Goal: Task Accomplishment & Management: Manage account settings

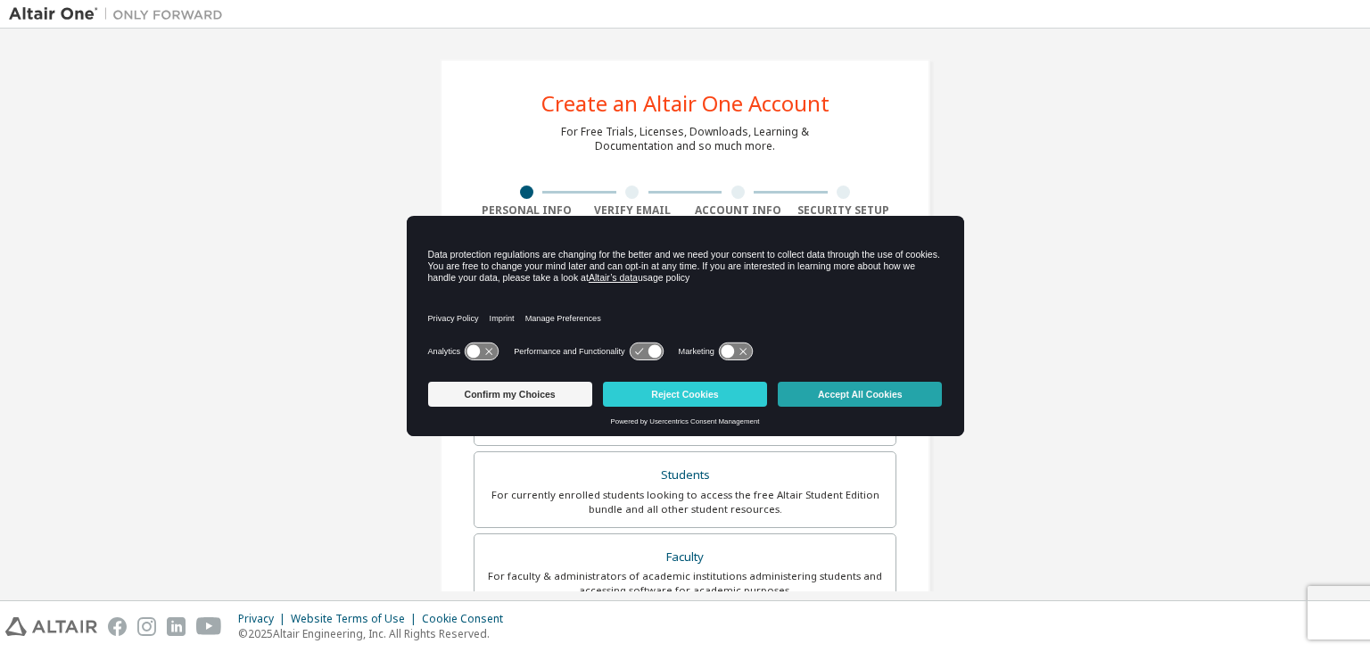
click at [828, 385] on button "Accept All Cookies" at bounding box center [860, 394] width 164 height 25
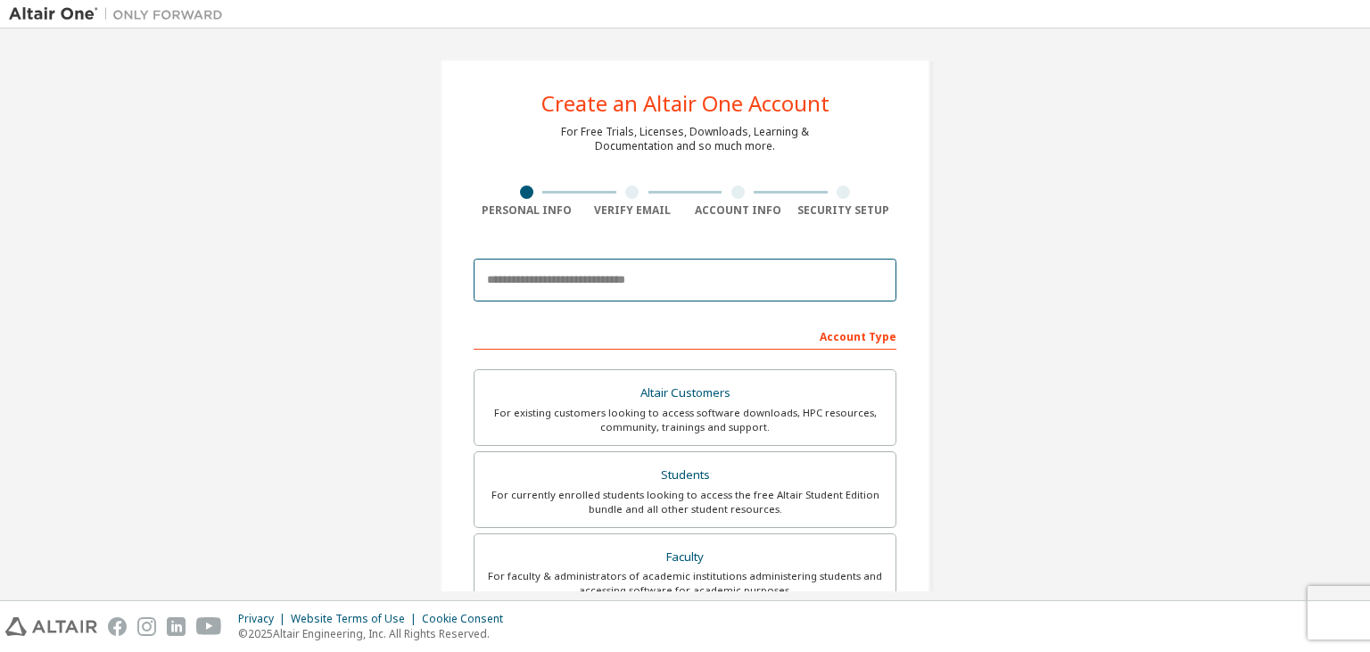
click at [623, 284] on input "email" at bounding box center [685, 280] width 423 height 43
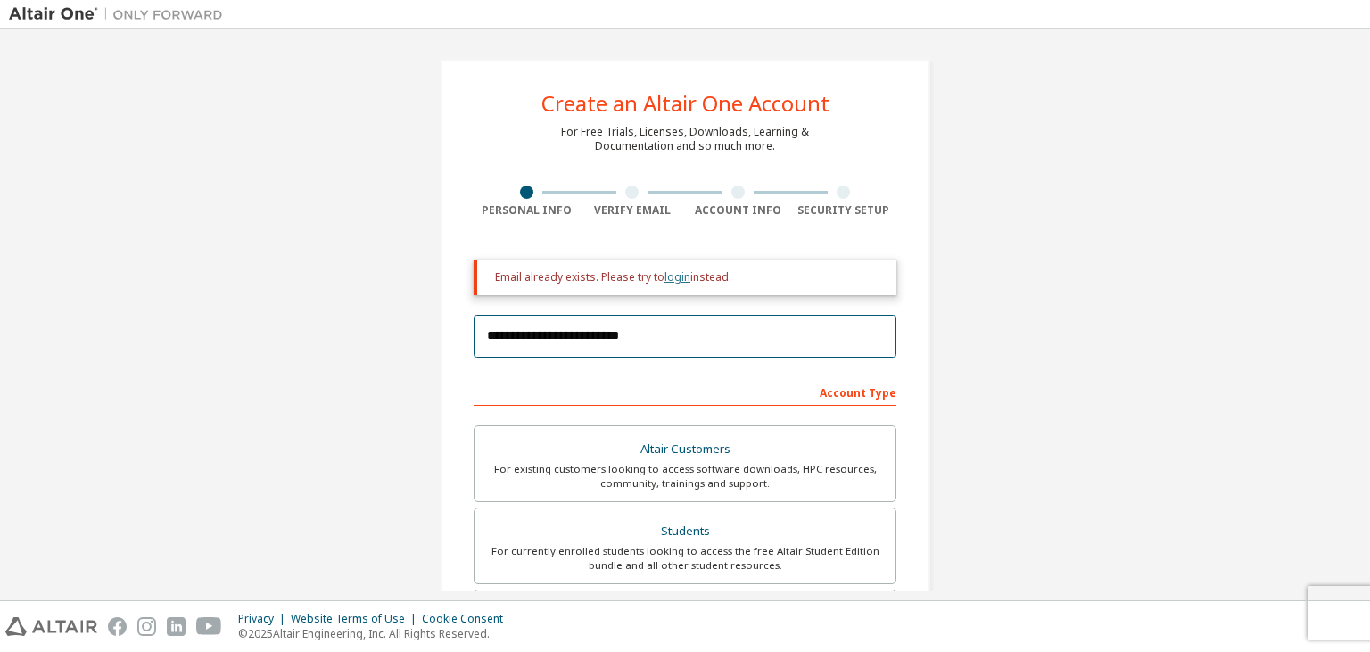
type input "**********"
click at [683, 277] on link "login" at bounding box center [678, 276] width 26 height 15
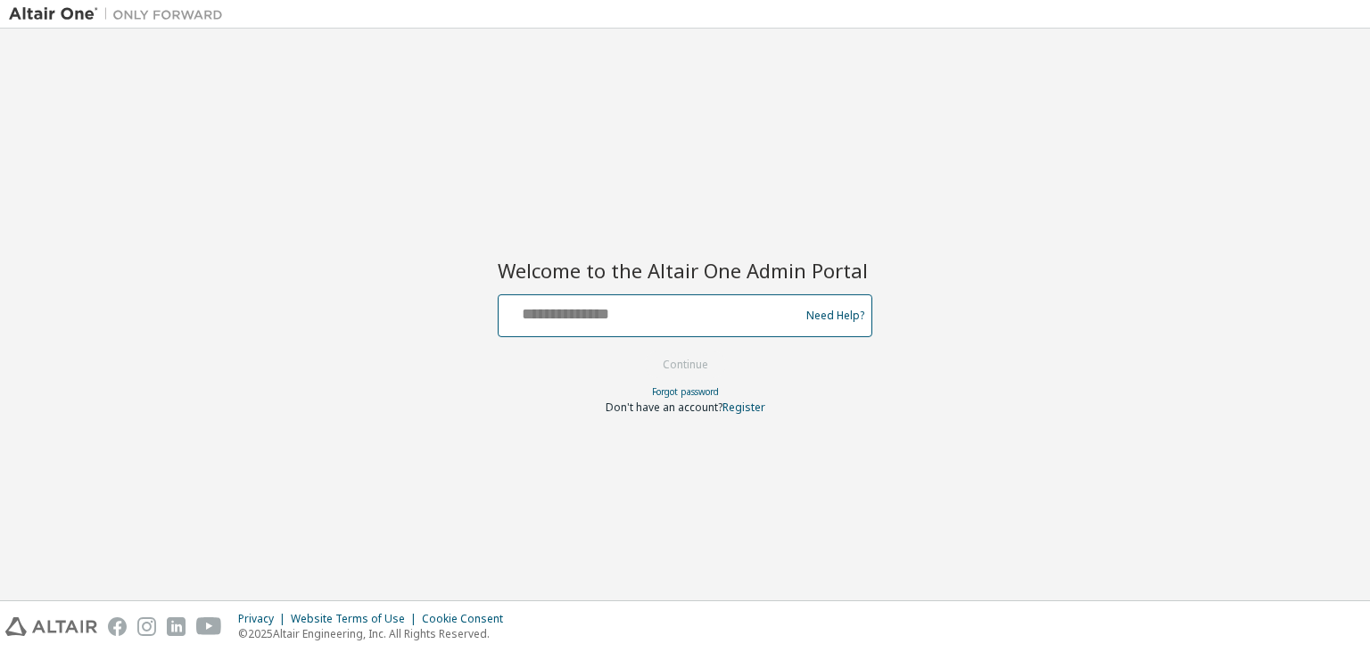
click at [633, 317] on input "text" at bounding box center [652, 312] width 292 height 26
type input "**********"
click at [644, 352] on button "Continue" at bounding box center [685, 365] width 83 height 27
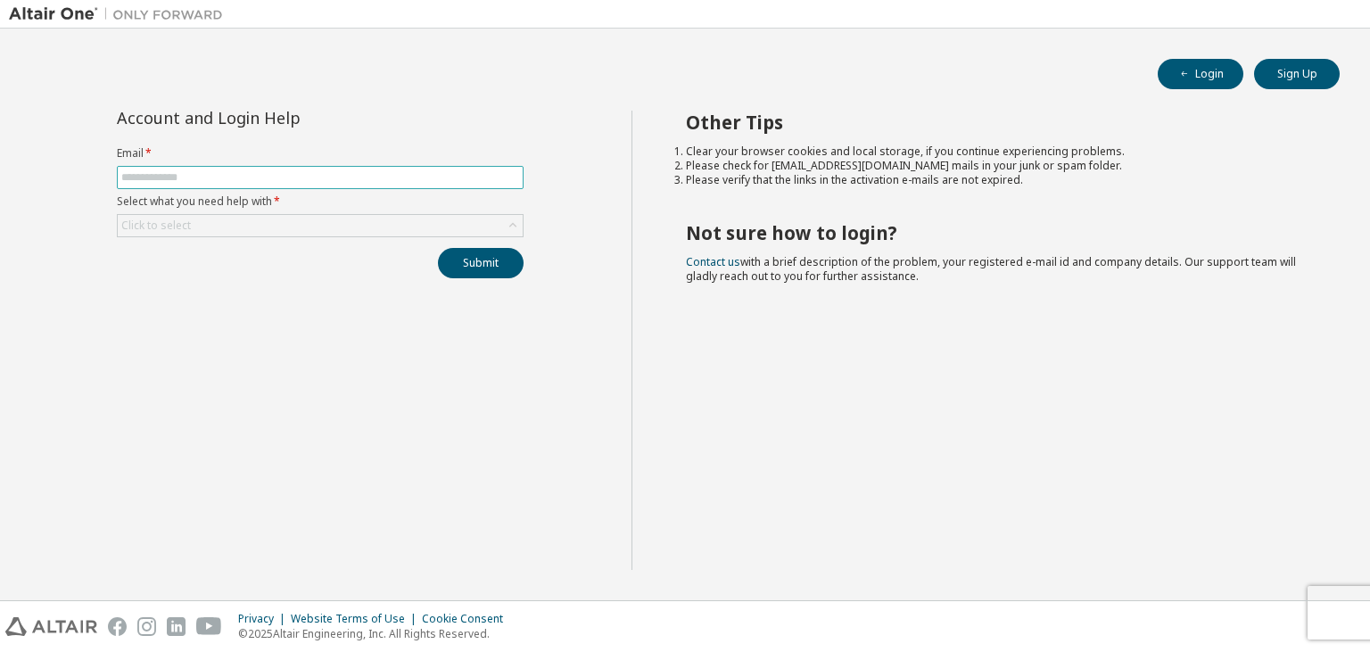
click at [380, 171] on input "text" at bounding box center [320, 177] width 398 height 14
type input "*"
type input "**********"
click at [304, 263] on div "Submit" at bounding box center [320, 263] width 407 height 30
click at [330, 217] on div "Click to select" at bounding box center [320, 225] width 405 height 21
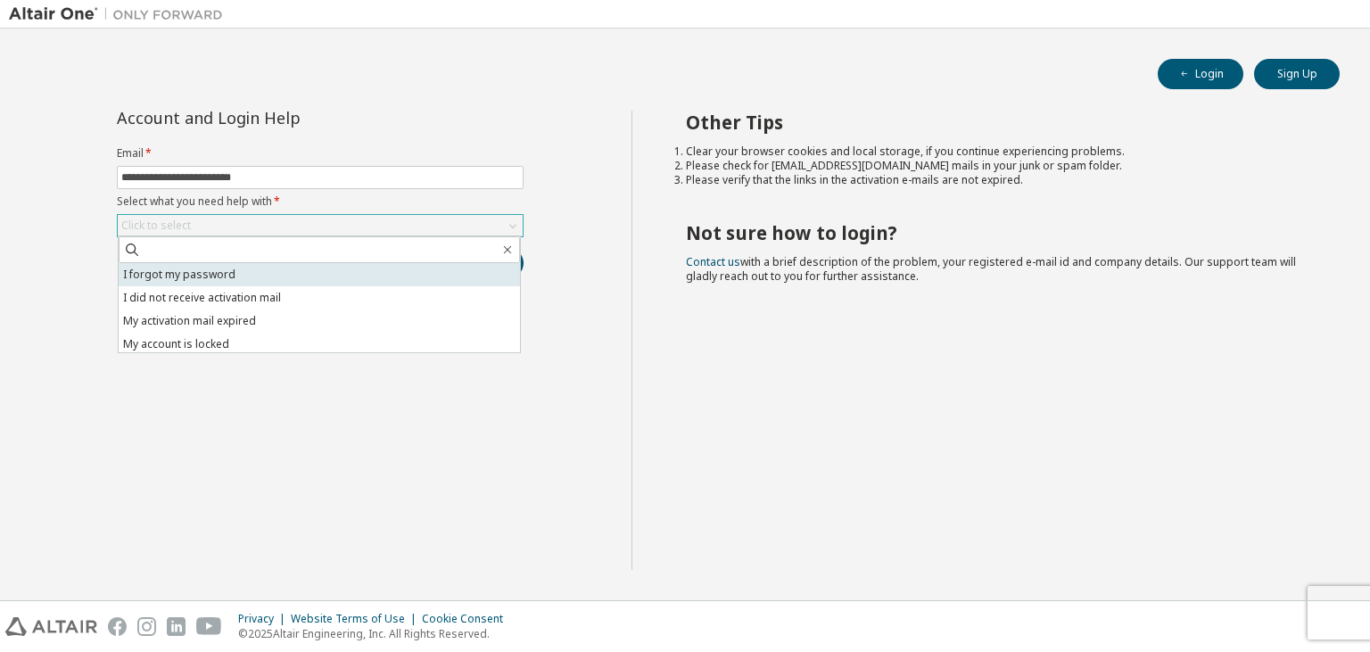
click at [309, 269] on li "I forgot my password" at bounding box center [320, 274] width 402 height 23
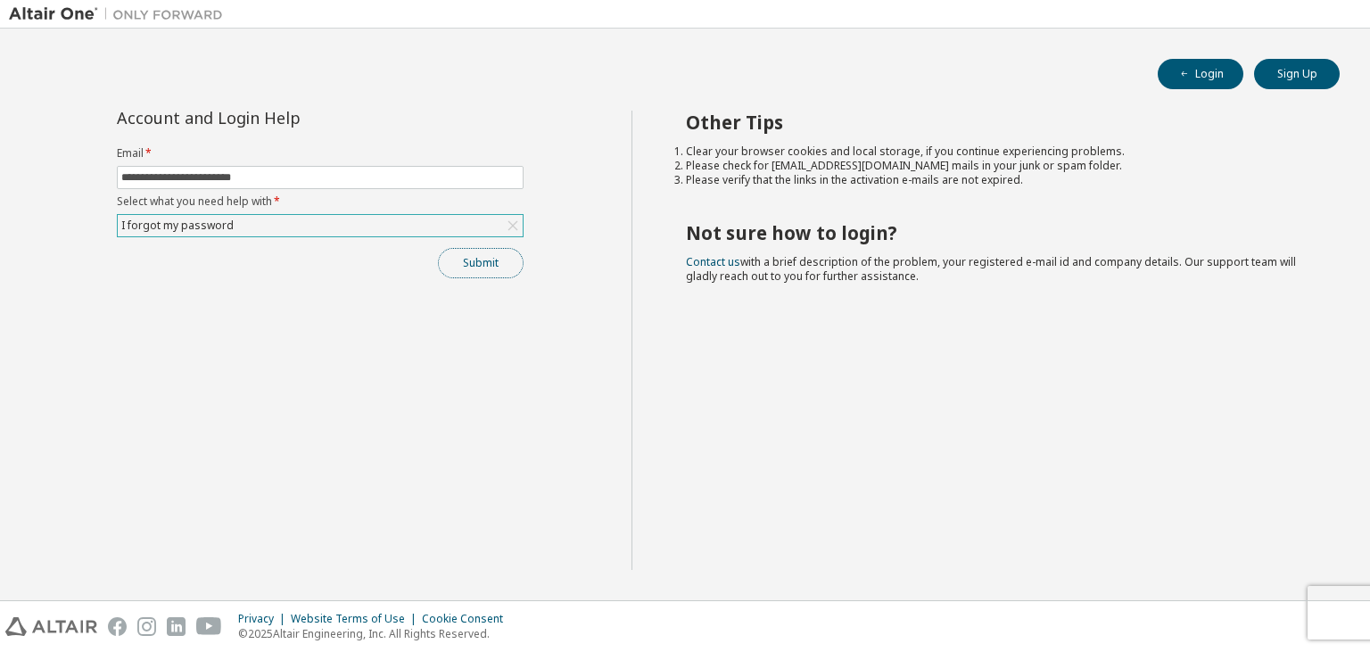
click at [470, 259] on button "Submit" at bounding box center [481, 263] width 86 height 30
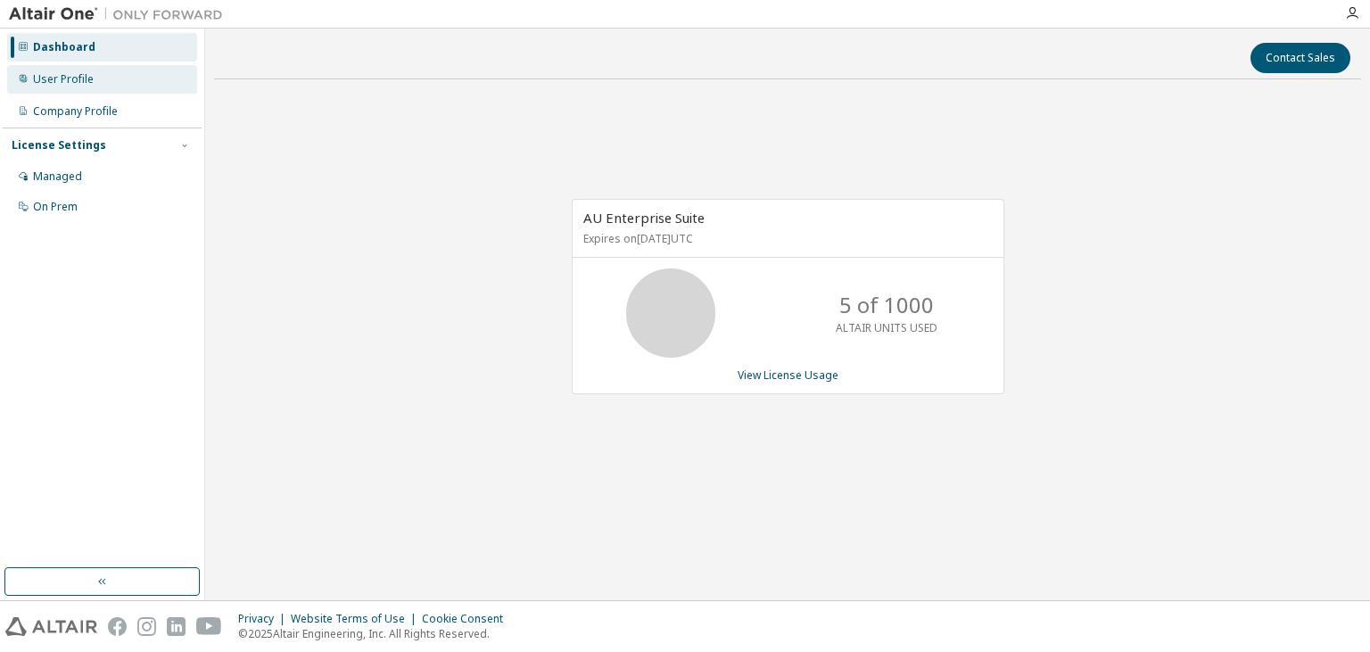
click at [170, 73] on div "User Profile" at bounding box center [102, 79] width 190 height 29
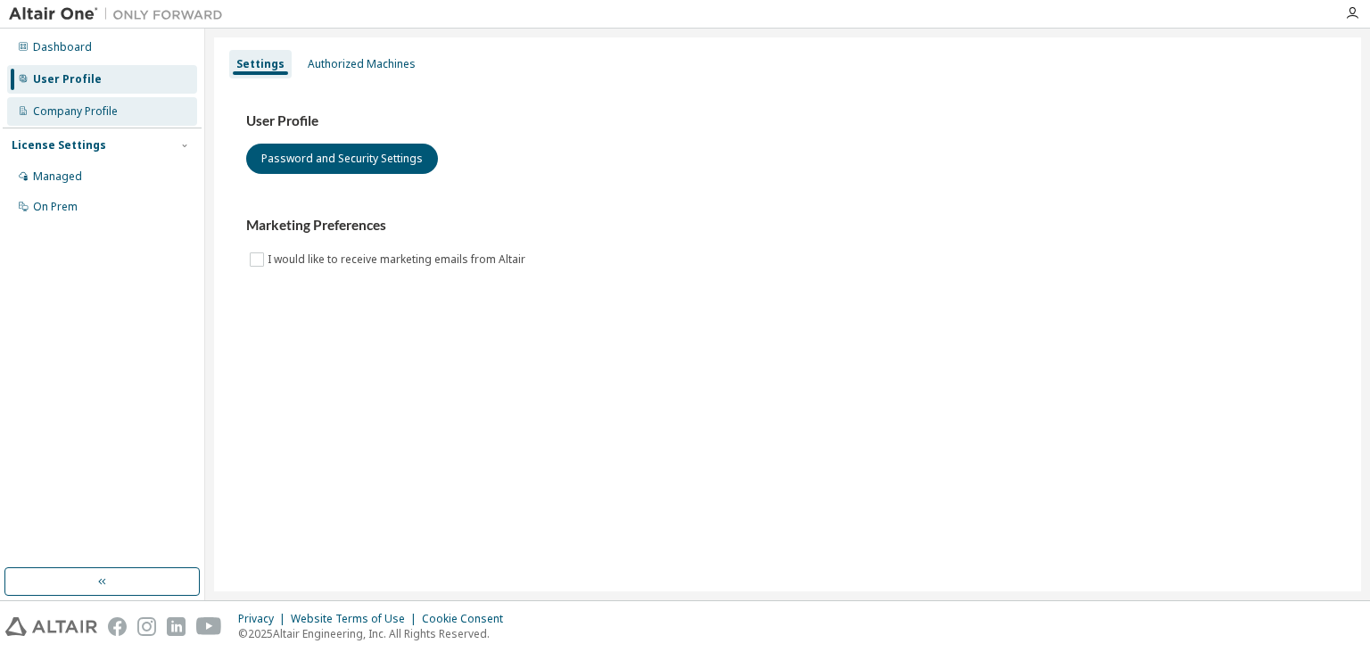
click at [162, 99] on div "Company Profile" at bounding box center [102, 111] width 190 height 29
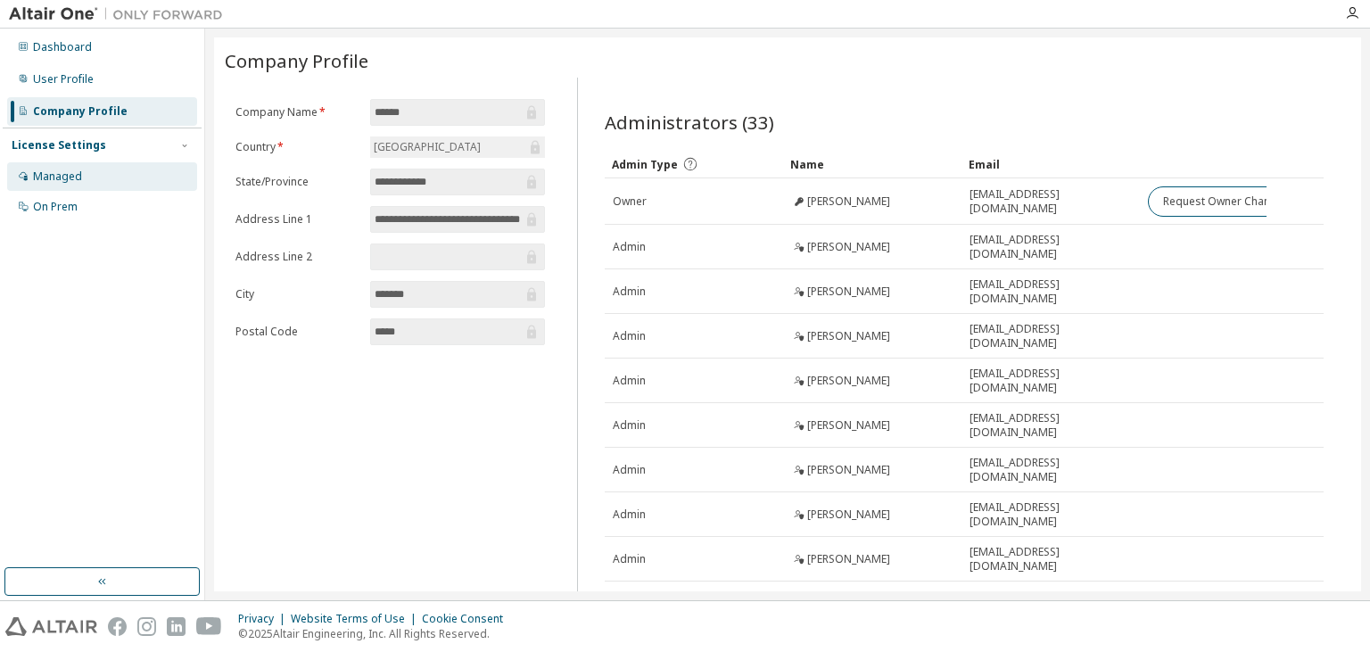
click at [135, 172] on div "Managed" at bounding box center [102, 176] width 190 height 29
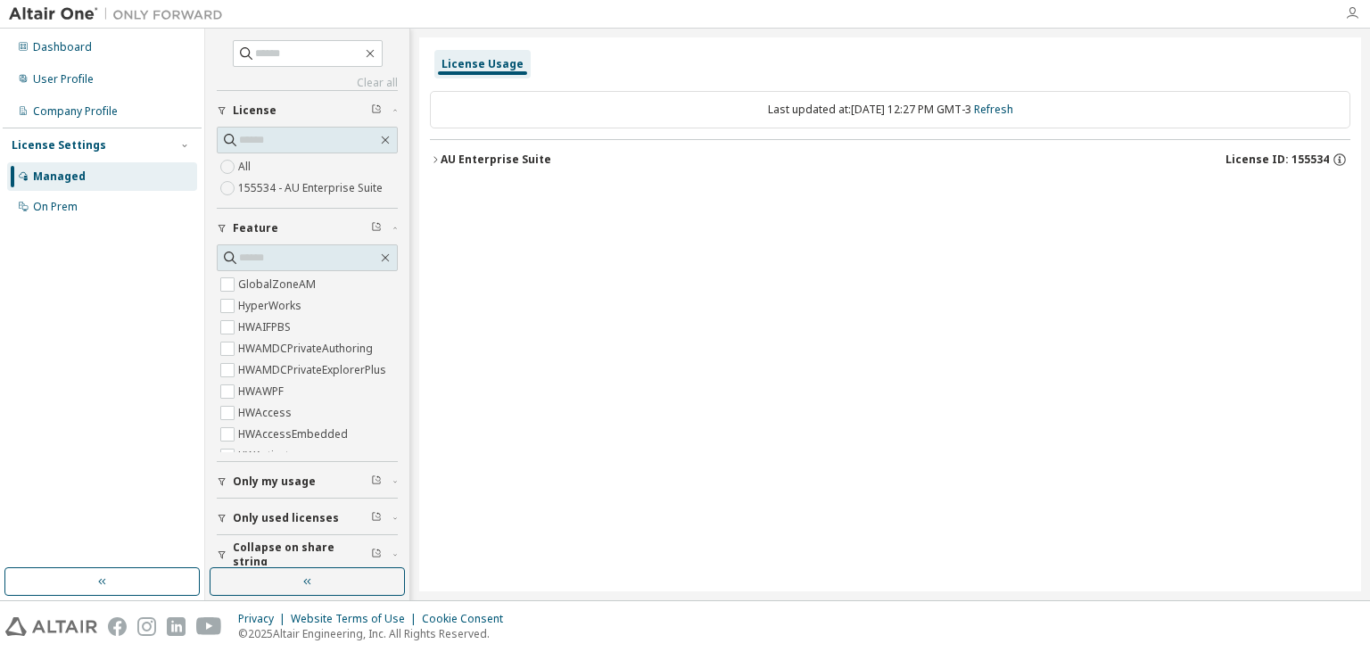
click at [1346, 12] on icon "button" at bounding box center [1353, 13] width 14 height 14
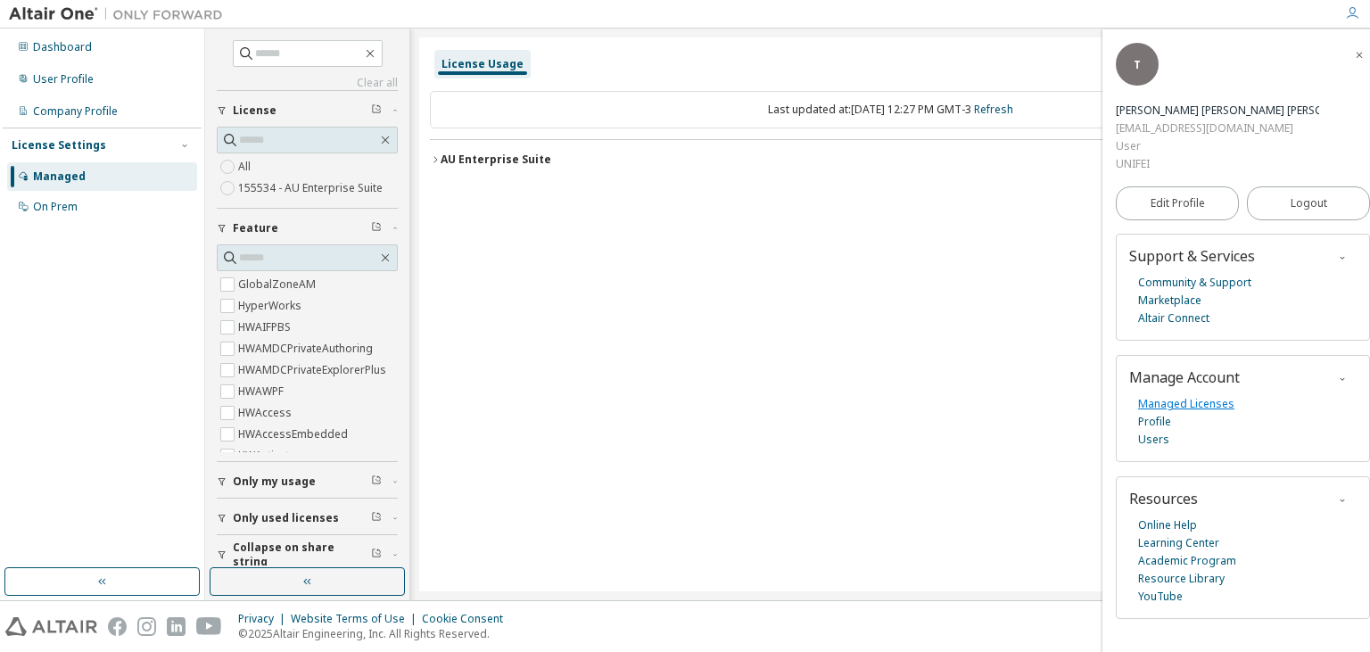
click at [1196, 395] on link "Managed Licenses" at bounding box center [1187, 404] width 96 height 18
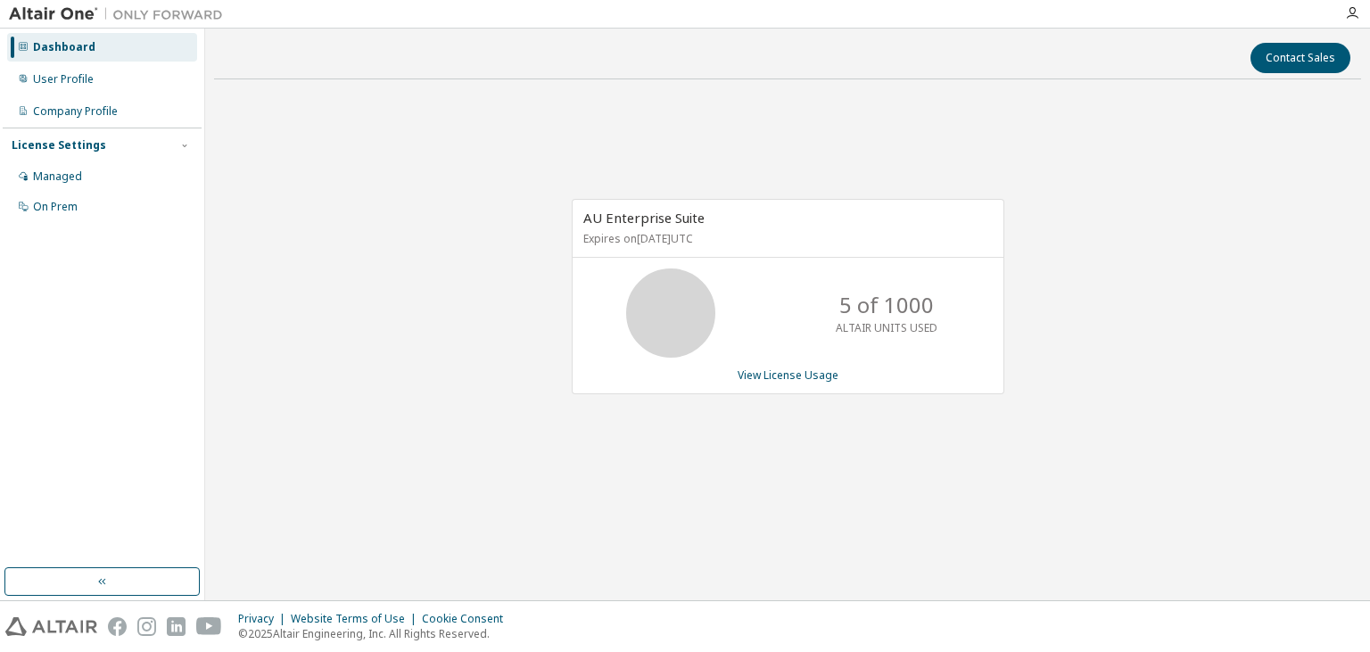
click at [153, 55] on div "Dashboard" at bounding box center [102, 47] width 190 height 29
click at [100, 48] on div "Dashboard" at bounding box center [102, 47] width 190 height 29
click at [1347, 16] on icon "button" at bounding box center [1353, 13] width 14 height 14
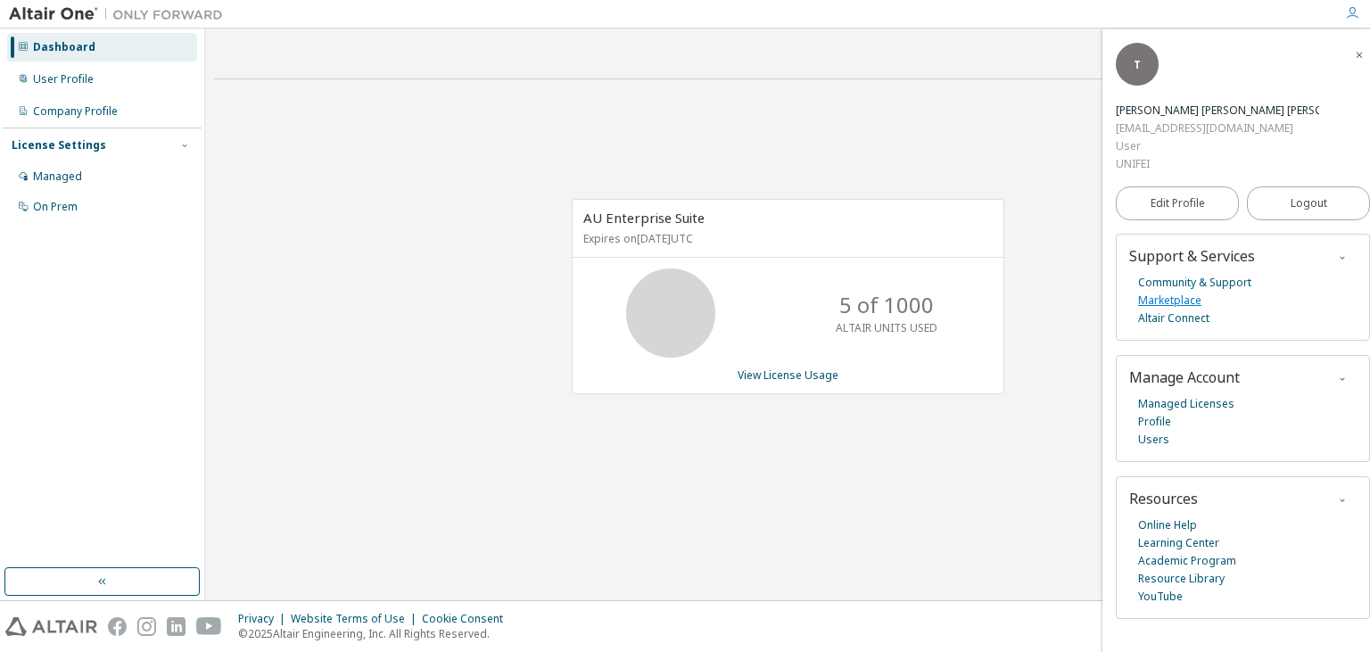
click at [1183, 292] on link "Marketplace" at bounding box center [1170, 301] width 63 height 18
click at [1176, 292] on link "Marketplace" at bounding box center [1170, 301] width 63 height 18
